Goal: Information Seeking & Learning: Find specific fact

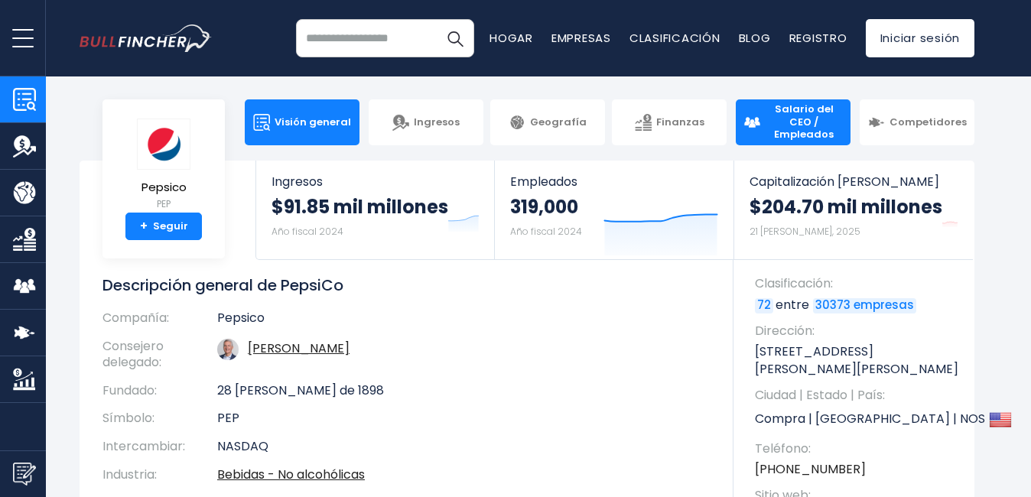
click at [811, 112] on span "Salario del CEO / Empleados" at bounding box center [804, 122] width 78 height 39
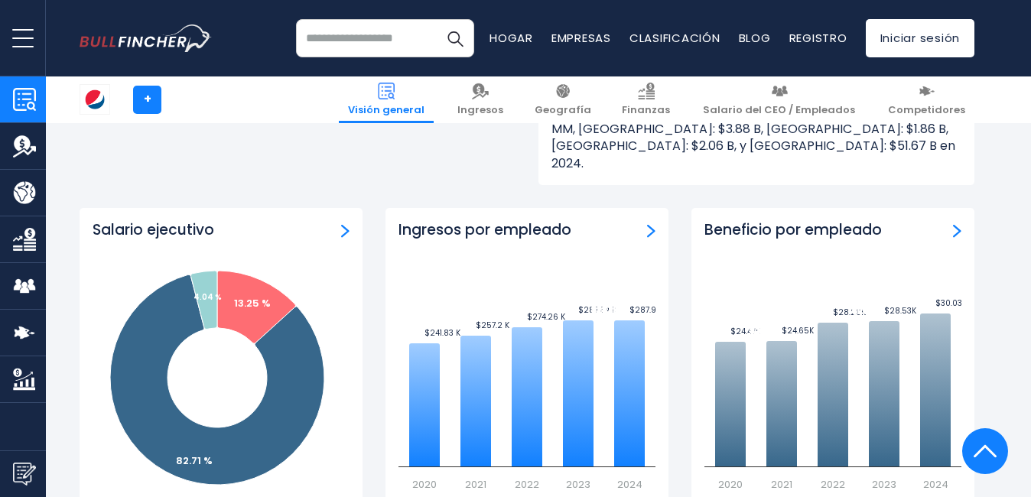
scroll to position [1794, 0]
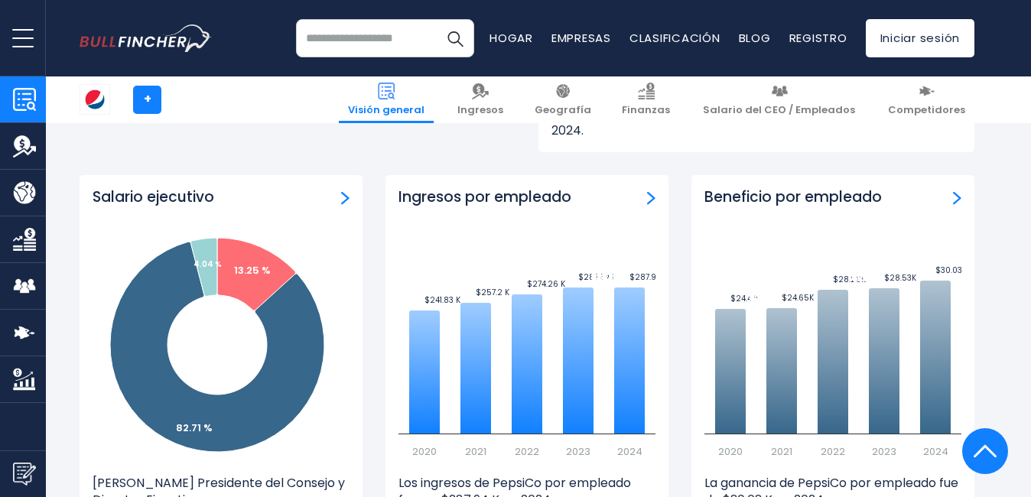
click at [646, 188] on div "Ingresos por empleado" at bounding box center [527, 197] width 257 height 19
click at [651, 191] on img "Revenue per Employee" at bounding box center [651, 198] width 8 height 14
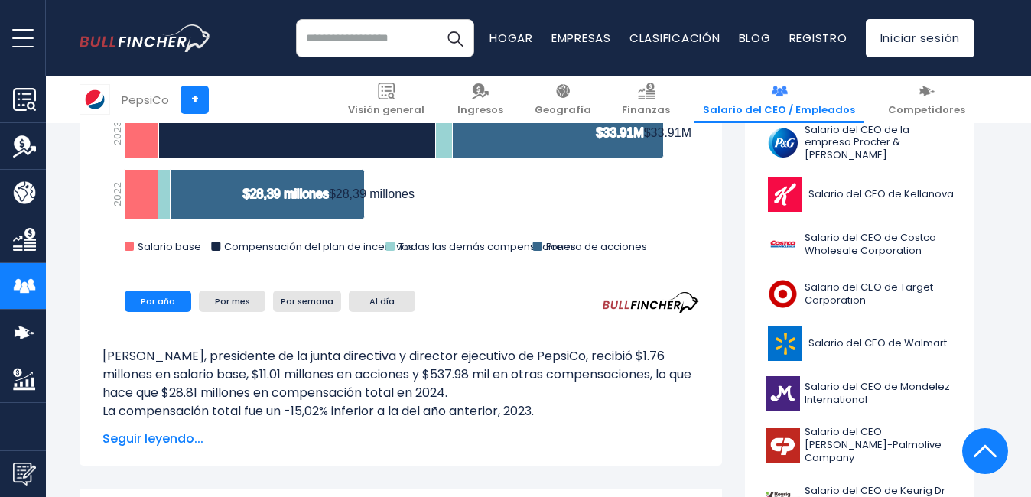
scroll to position [561, 0]
